Goal: Task Accomplishment & Management: Use online tool/utility

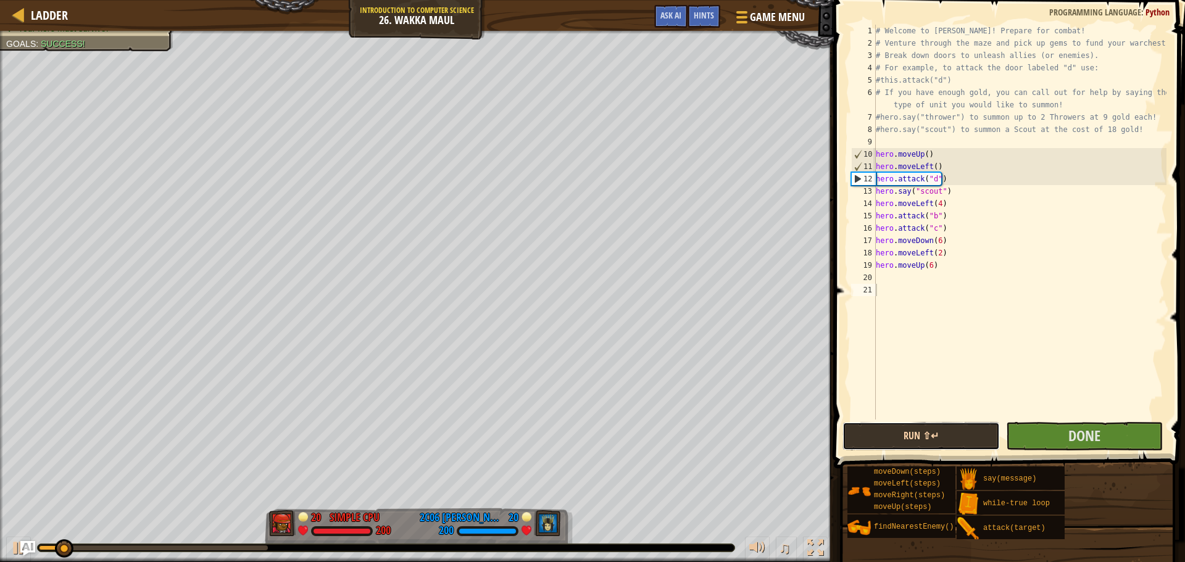
click at [903, 438] on button "Run ⇧↵" at bounding box center [921, 436] width 157 height 28
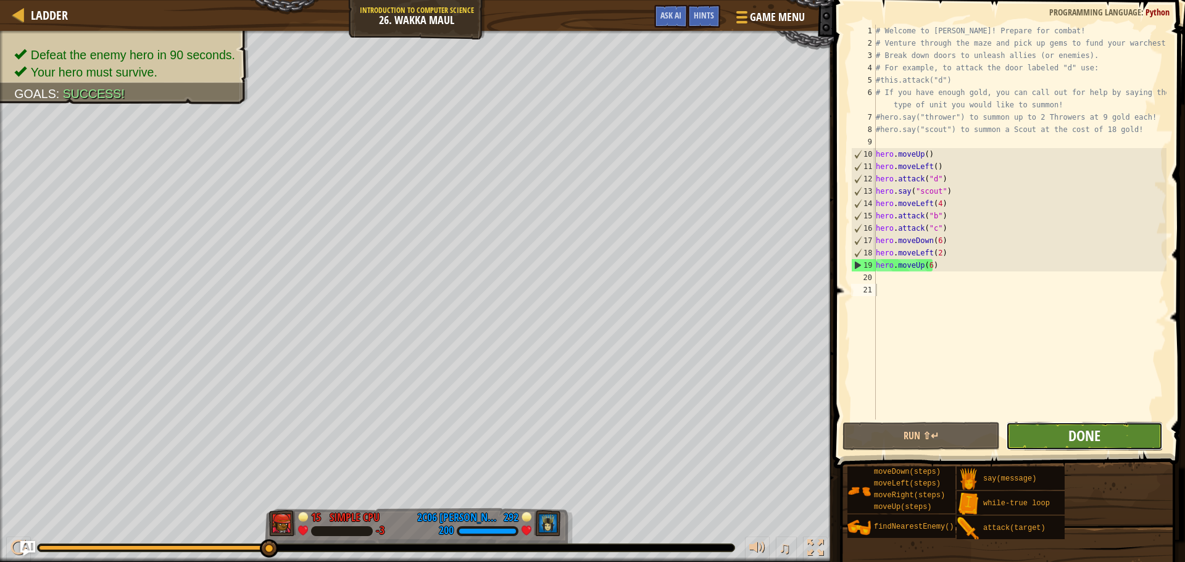
click at [1073, 439] on span "Done" at bounding box center [1085, 436] width 32 height 20
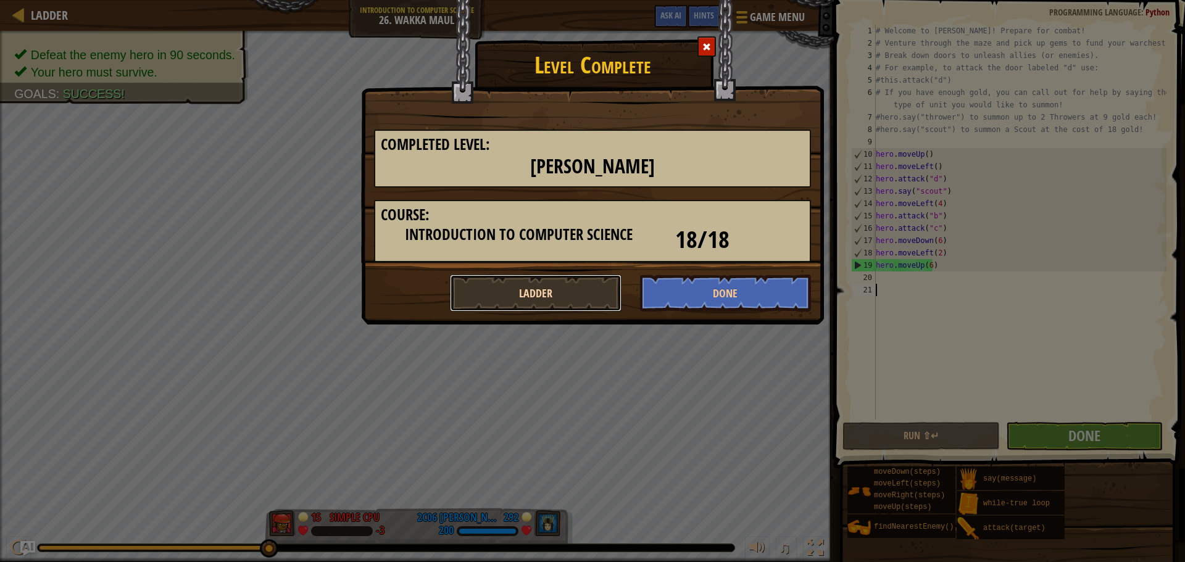
drag, startPoint x: 580, startPoint y: 299, endPoint x: 574, endPoint y: 299, distance: 6.8
click at [574, 300] on button "Ladder" at bounding box center [536, 293] width 172 height 37
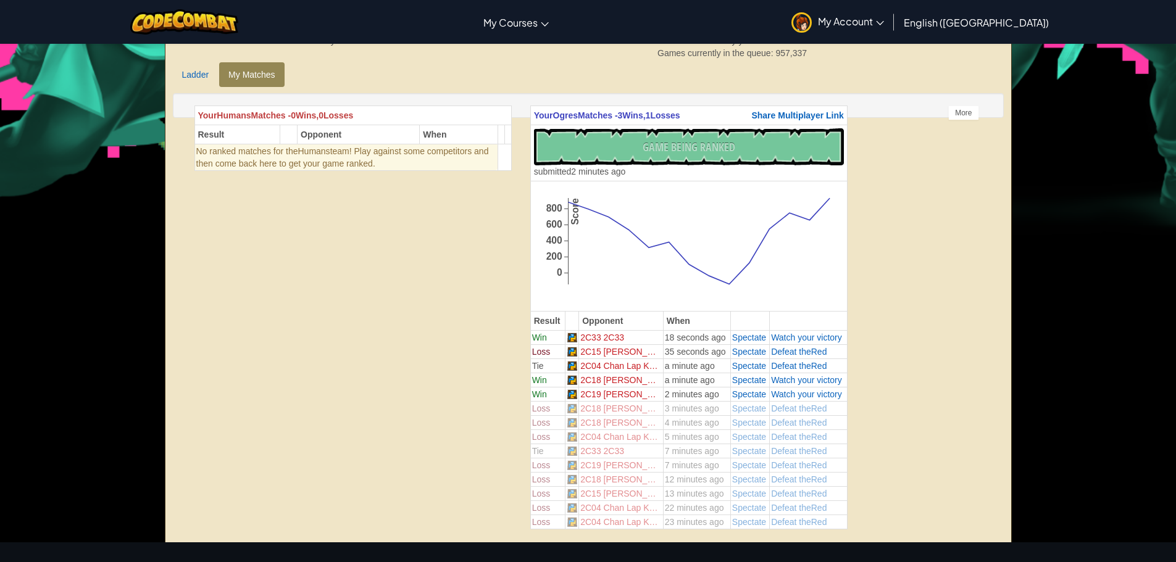
scroll to position [62, 0]
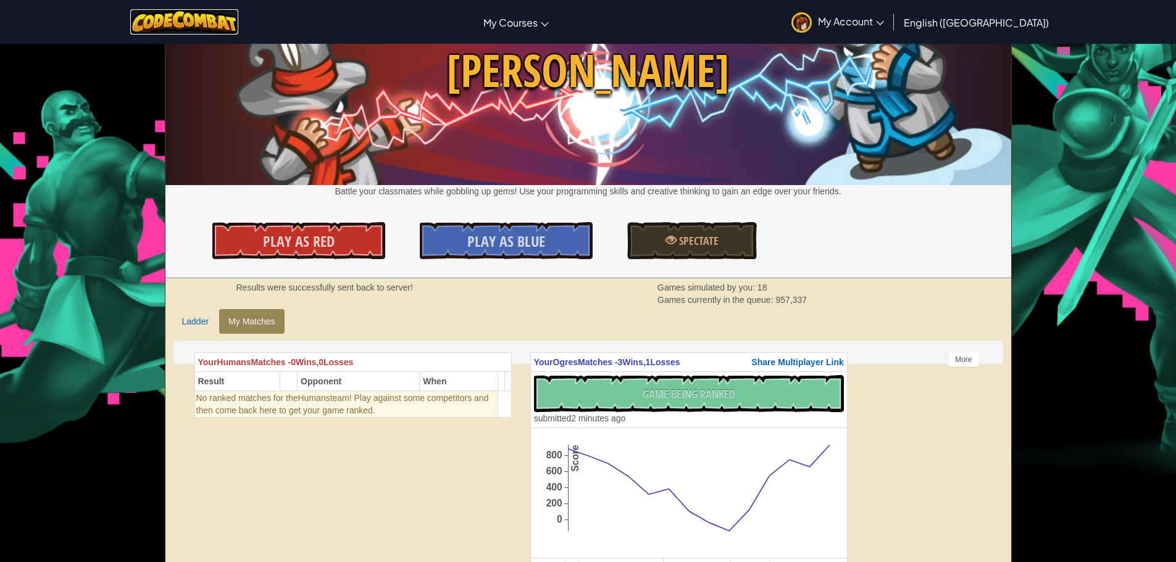
click at [228, 20] on img at bounding box center [184, 21] width 108 height 25
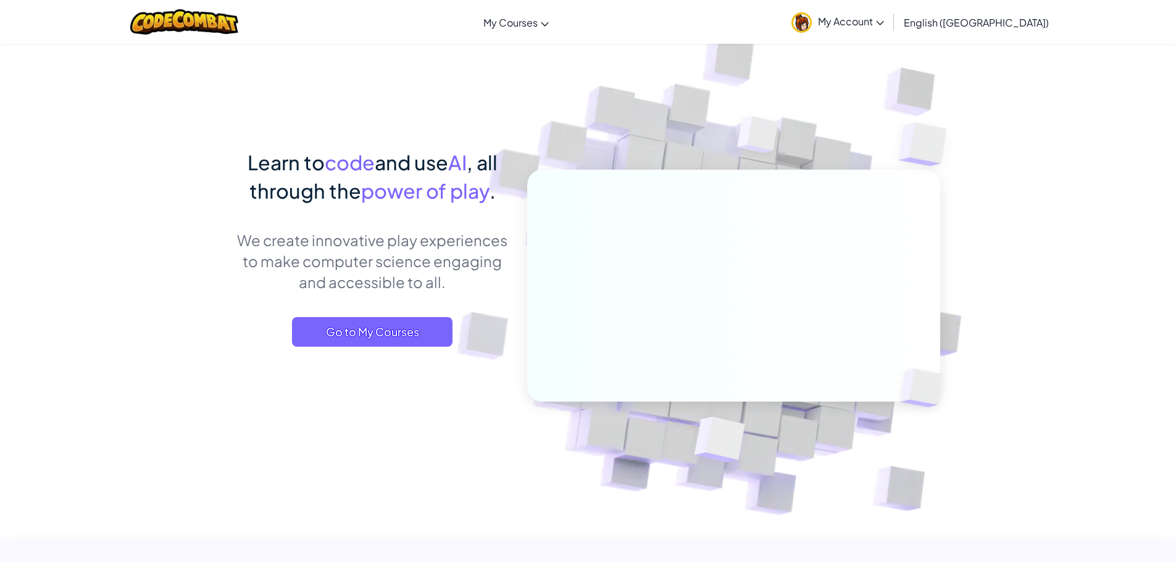
click at [512, 20] on div "Toggle navigation My Courses CodeCombat Classroom Ozaria Classroom AI League Es…" at bounding box center [588, 22] width 1182 height 44
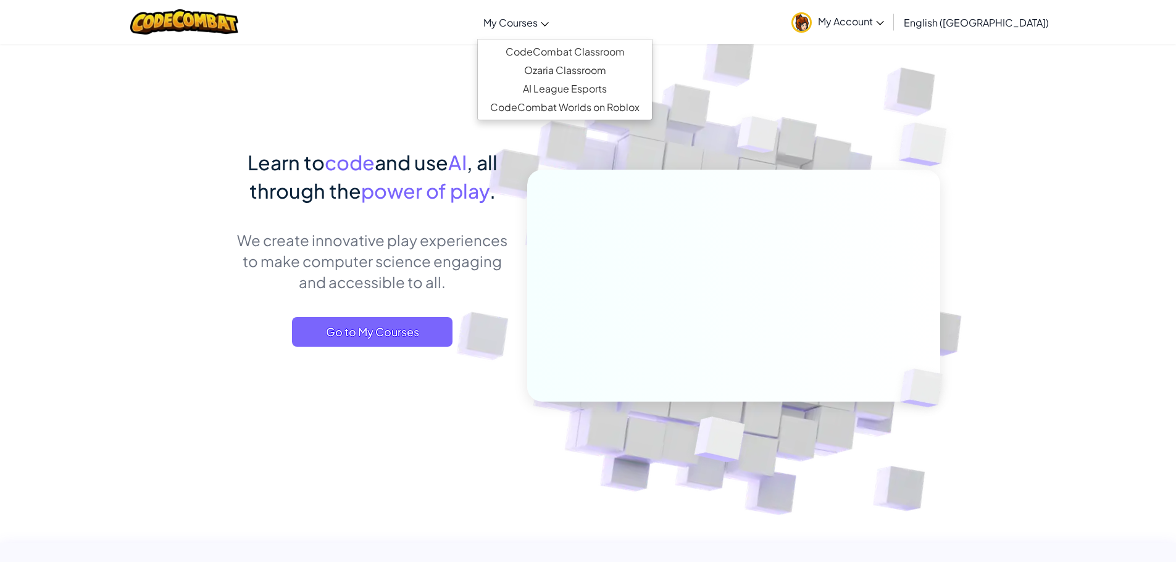
click at [532, 16] on span "My Courses" at bounding box center [510, 22] width 54 height 13
click at [556, 51] on link "CodeCombat Classroom" at bounding box center [565, 52] width 174 height 19
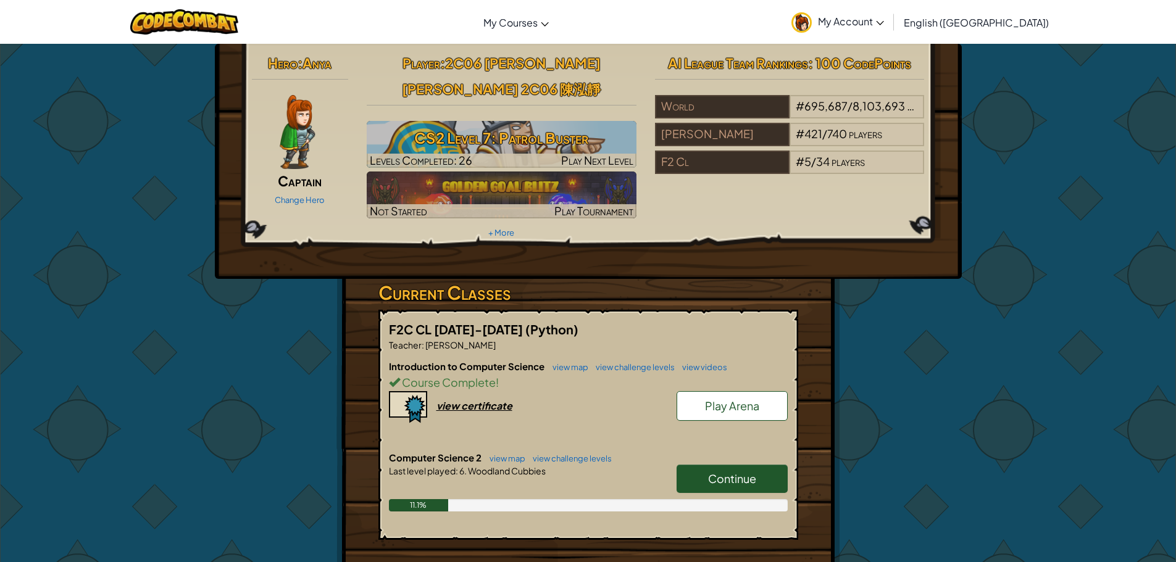
scroll to position [123, 0]
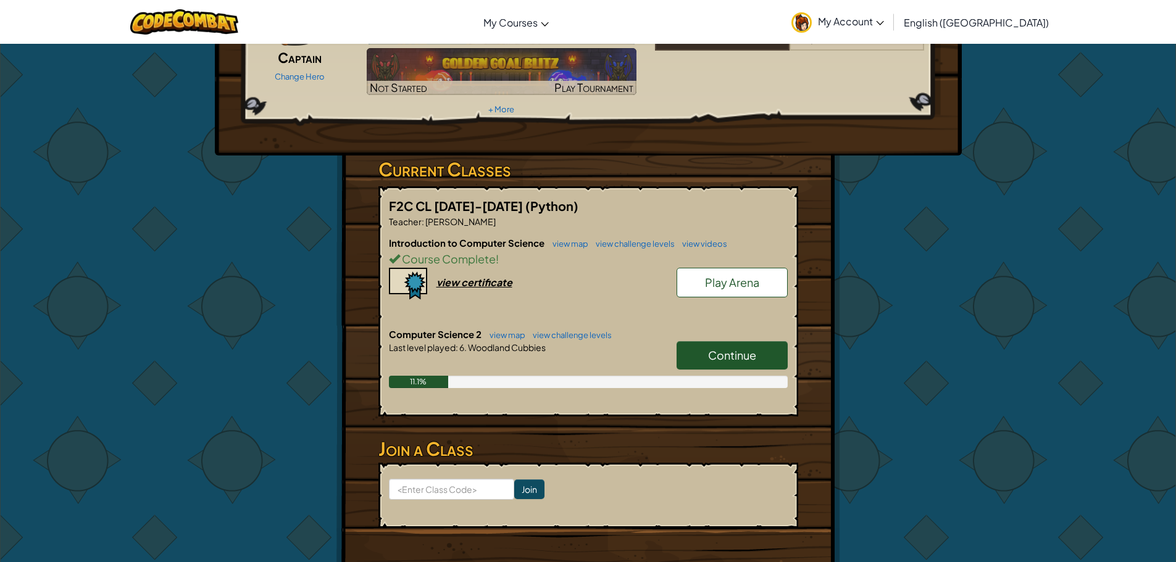
click at [722, 285] on span "Play Arena" at bounding box center [732, 282] width 54 height 14
